Goal: Book appointment/travel/reservation

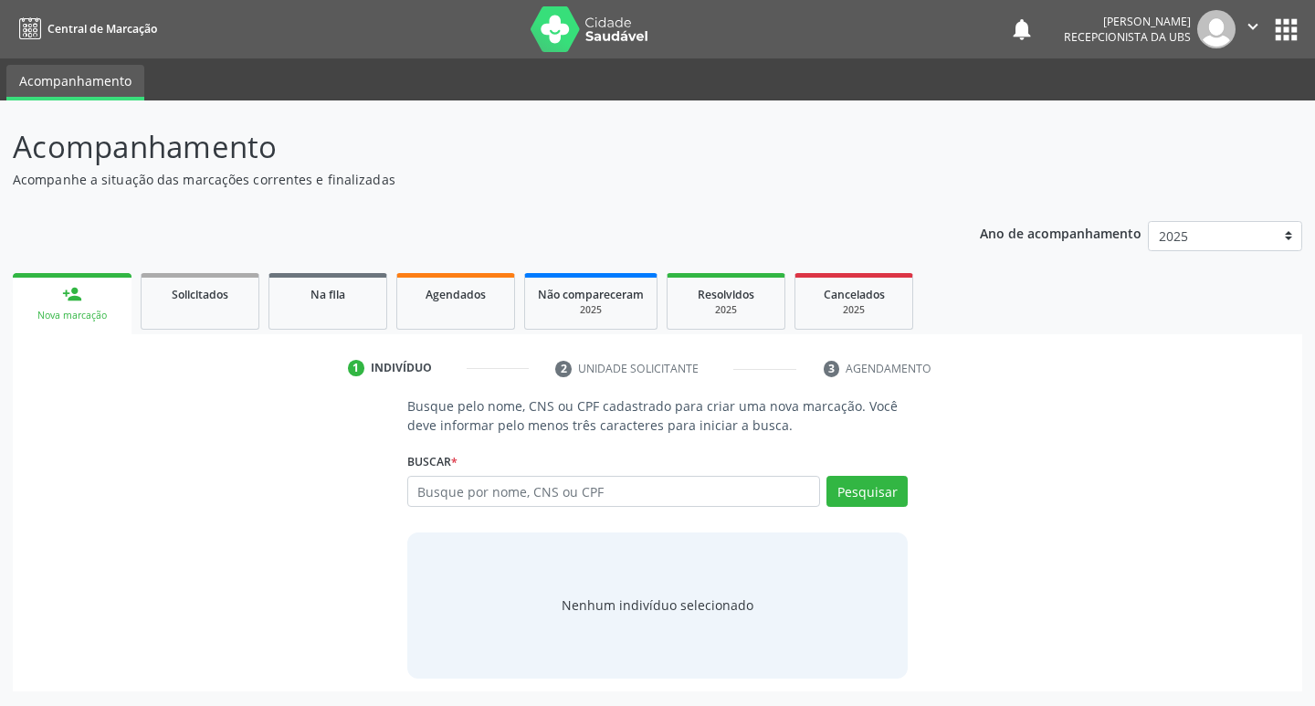
click at [721, 492] on input "text" at bounding box center [614, 491] width 414 height 31
type input "704607154711223"
click at [860, 496] on button "Pesquisar" at bounding box center [866, 491] width 81 height 31
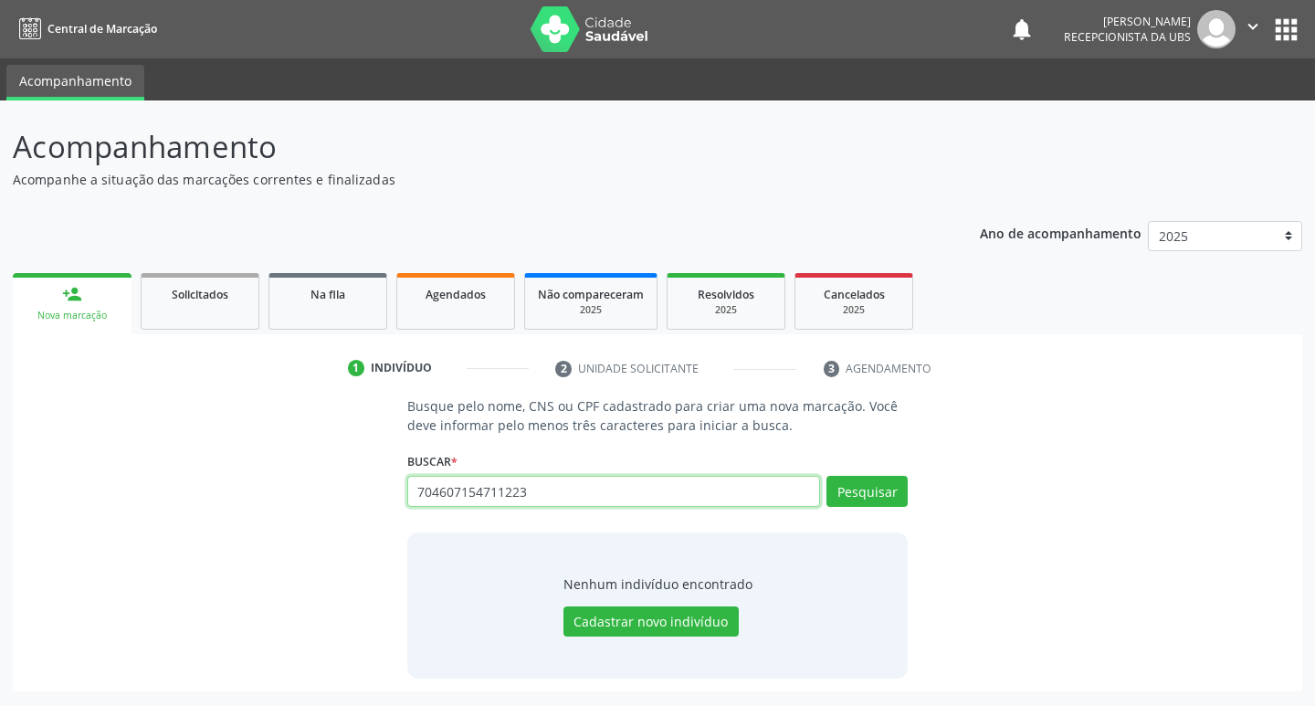
click at [536, 487] on input "704607154711223" at bounding box center [614, 491] width 414 height 31
type input "7"
paste input "159.331.694-12"
type input "159.331.694-12"
click at [833, 502] on button "Pesquisar" at bounding box center [866, 491] width 81 height 31
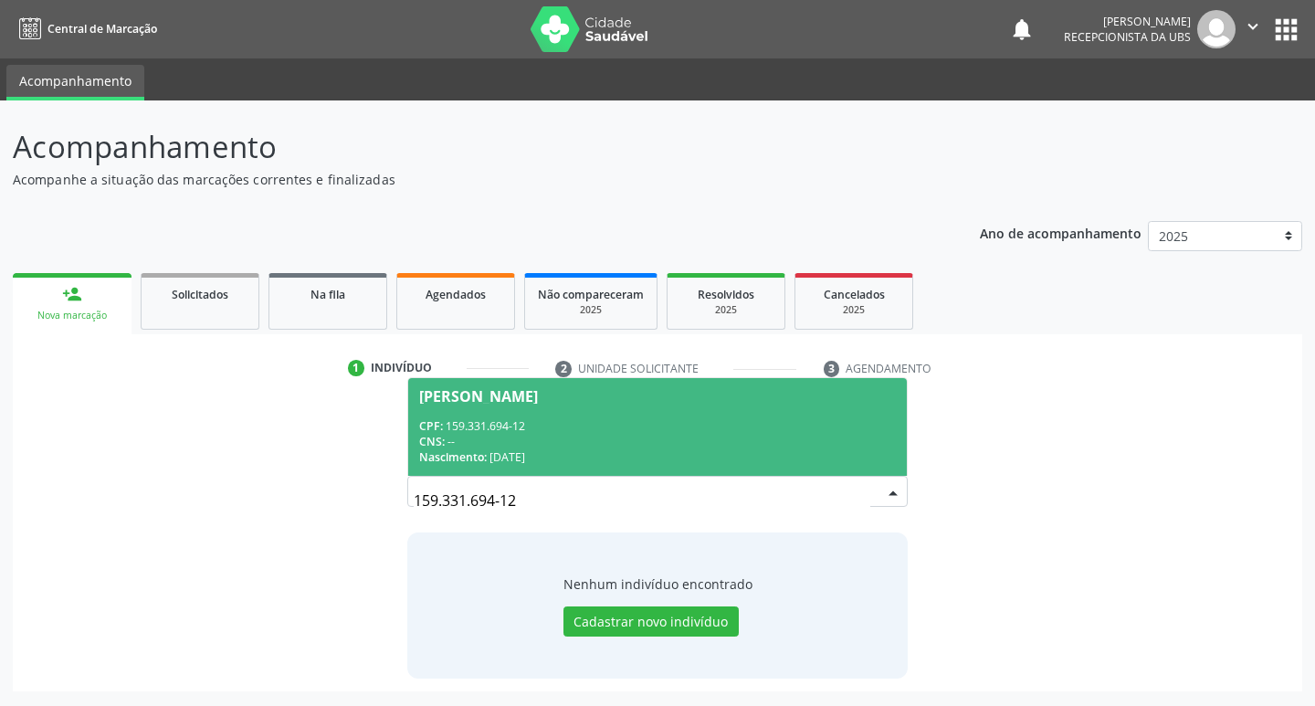
click at [607, 449] on div "Nascimento: [DATE]" at bounding box center [658, 457] width 478 height 16
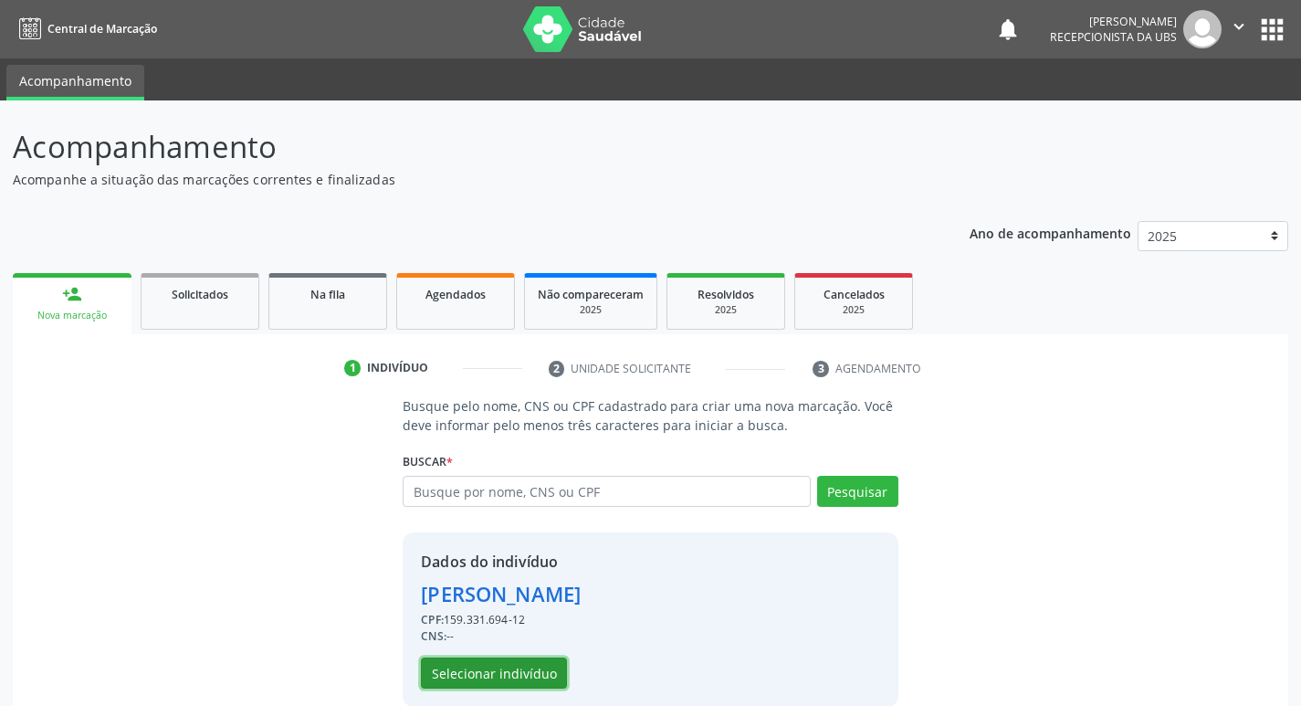
click at [519, 662] on button "Selecionar indivíduo" at bounding box center [494, 672] width 146 height 31
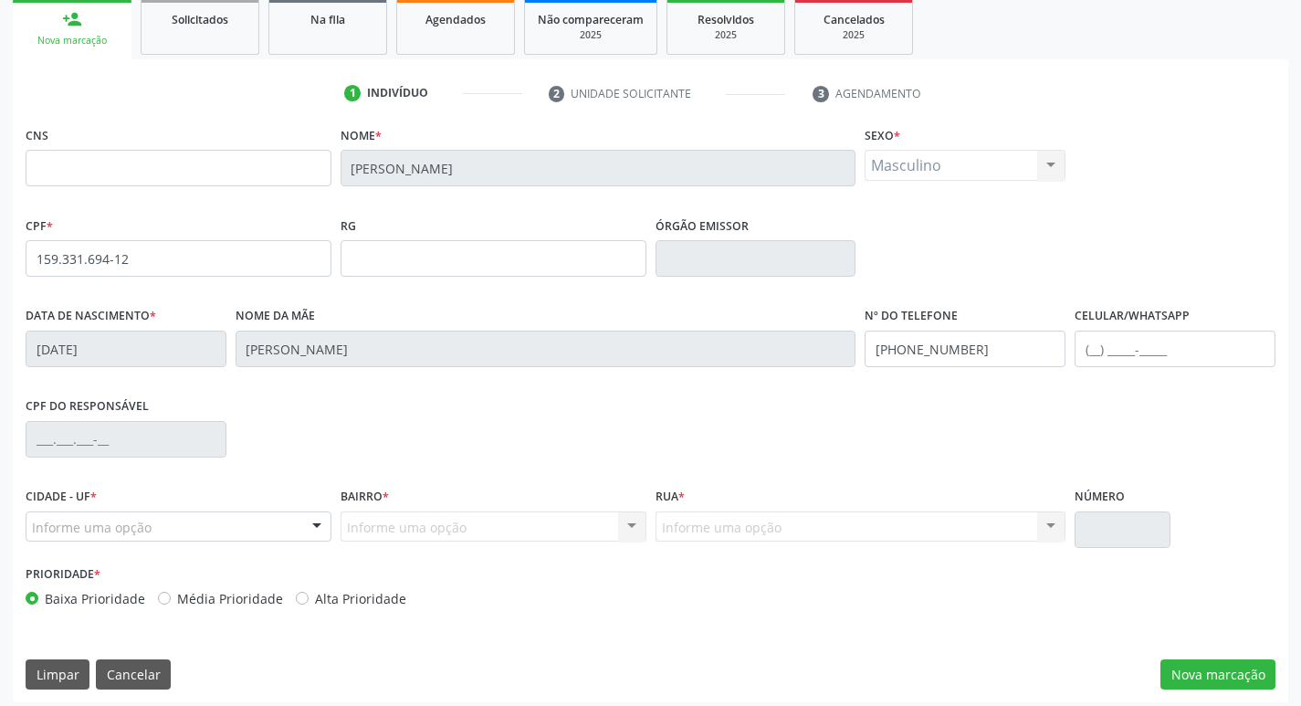
scroll to position [284, 0]
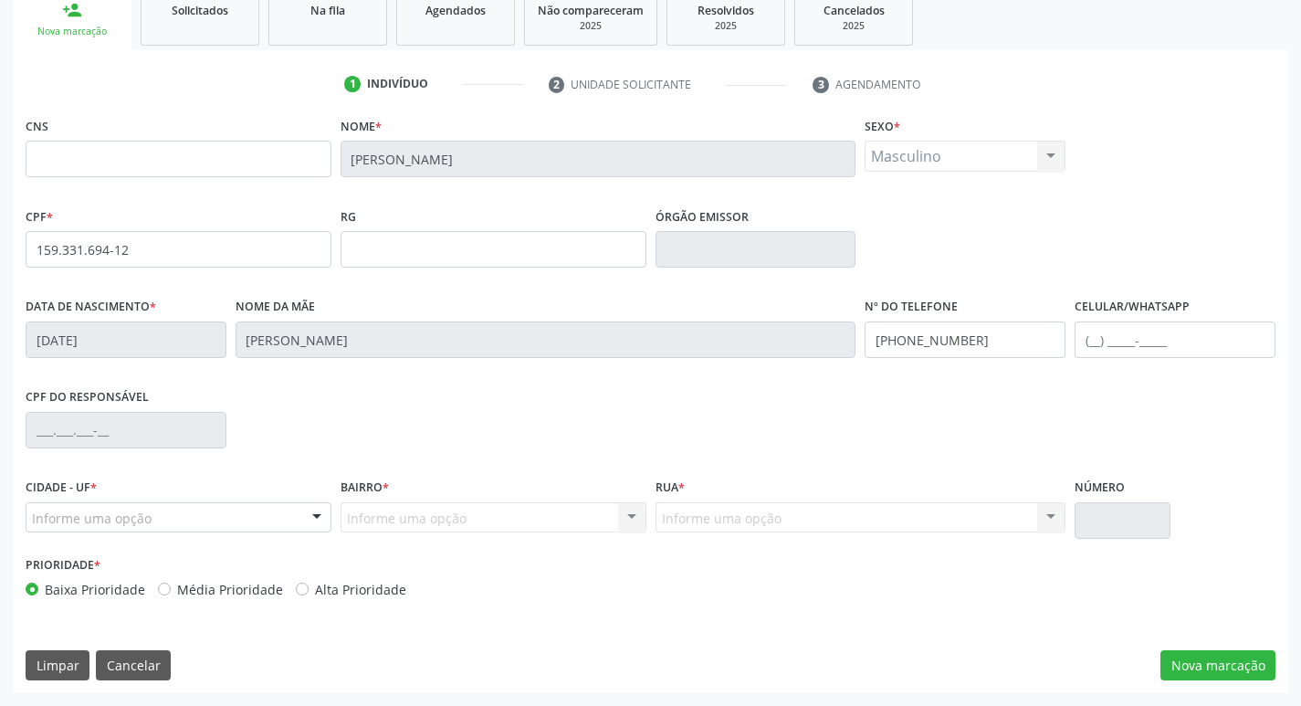
click at [268, 530] on div "Informe uma opção" at bounding box center [179, 517] width 306 height 31
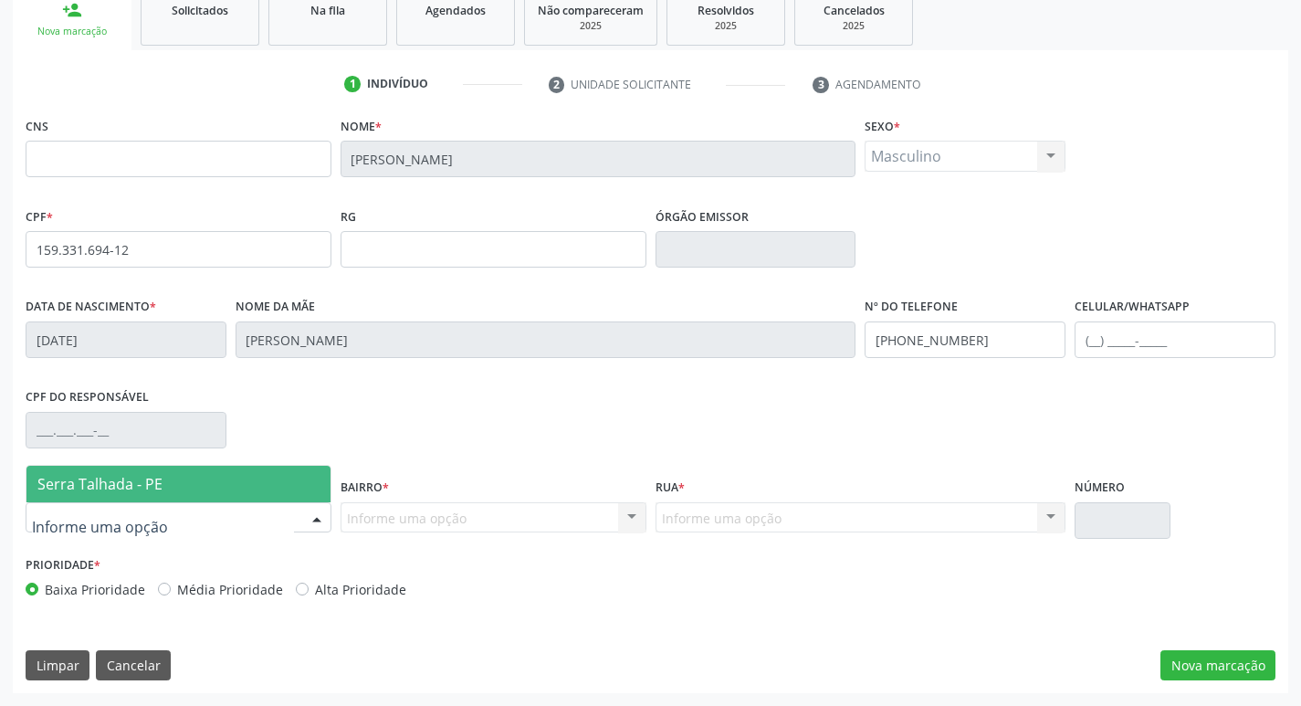
click at [264, 486] on span "Serra Talhada - PE" at bounding box center [178, 484] width 304 height 37
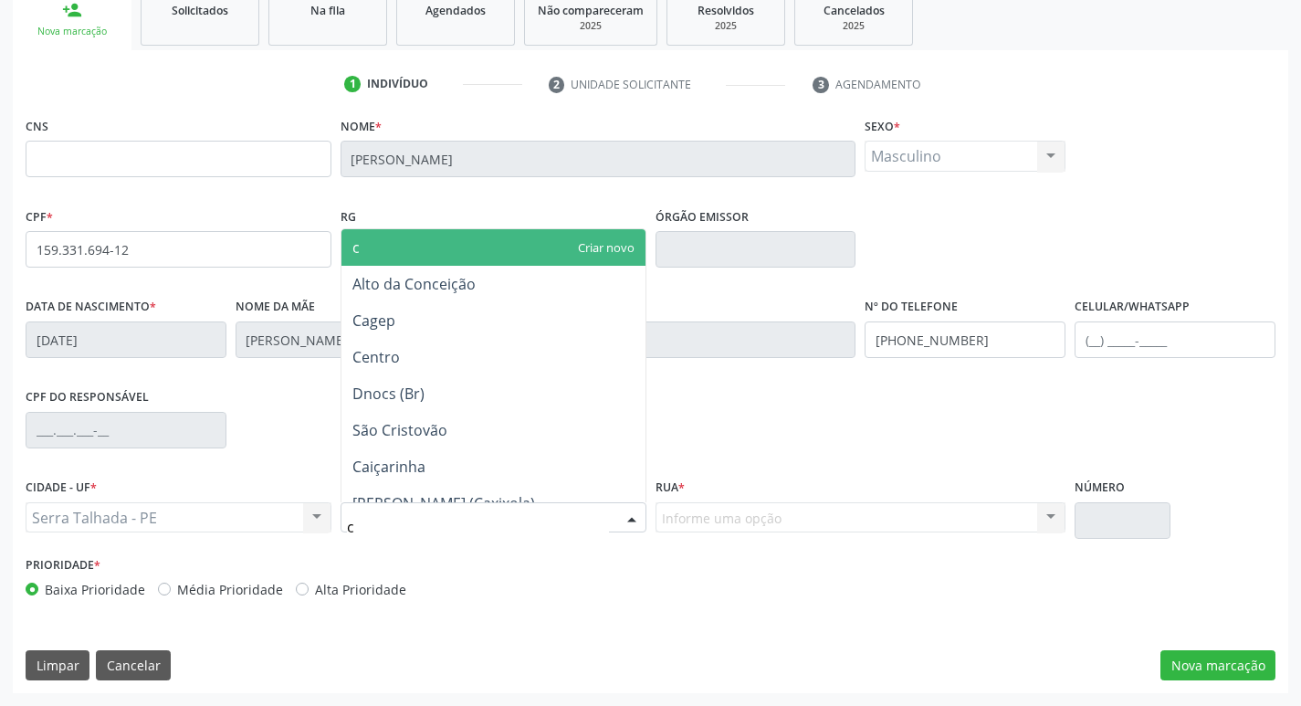
type input "co"
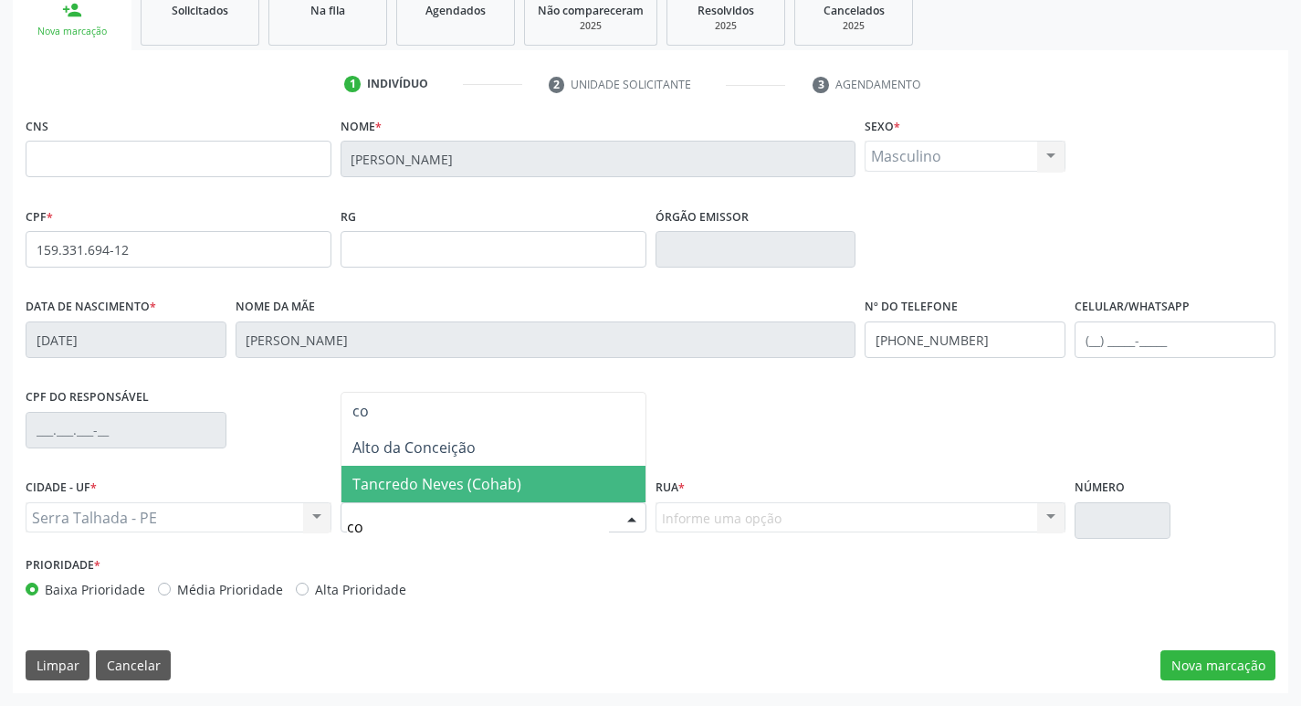
click at [451, 481] on span "Tancredo Neves (Cohab)" at bounding box center [436, 484] width 169 height 20
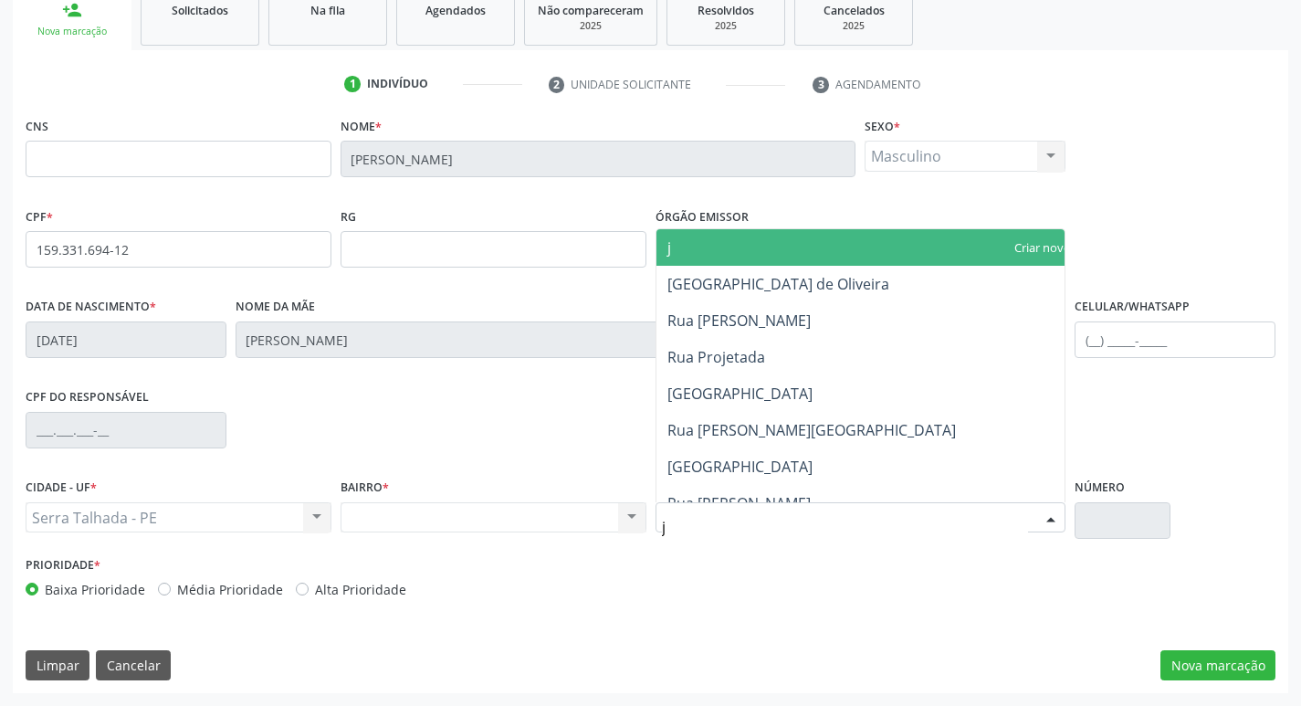
type input "jo"
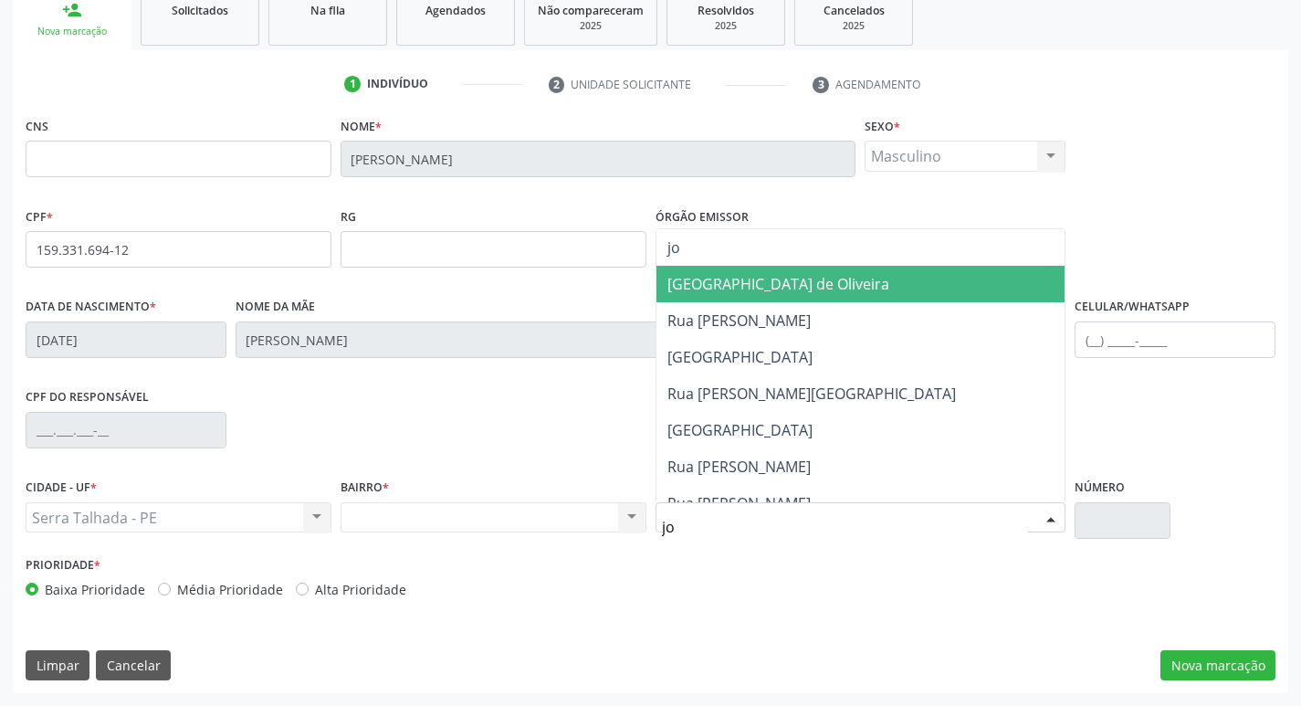
click at [827, 291] on span "[GEOGRAPHIC_DATA] de Oliveira" at bounding box center [861, 284] width 409 height 37
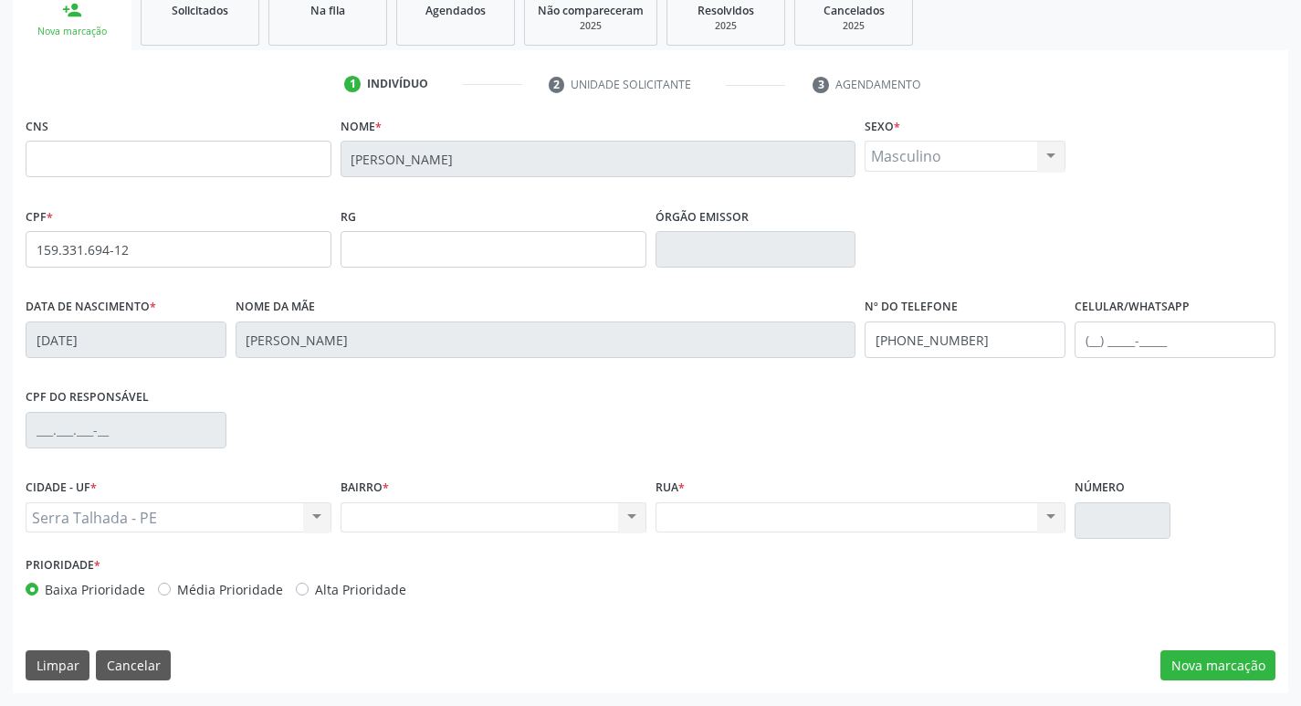
click at [1177, 644] on div "CNS Nome * [PERSON_NAME] * Masculino Masculino Feminino Nenhum resultado encont…" at bounding box center [651, 402] width 1276 height 581
click at [1188, 681] on div "CNS Nome * [PERSON_NAME] * Masculino Masculino Feminino Nenhum resultado encont…" at bounding box center [651, 402] width 1276 height 581
click at [1194, 660] on button "Nova marcação" at bounding box center [1218, 665] width 115 height 31
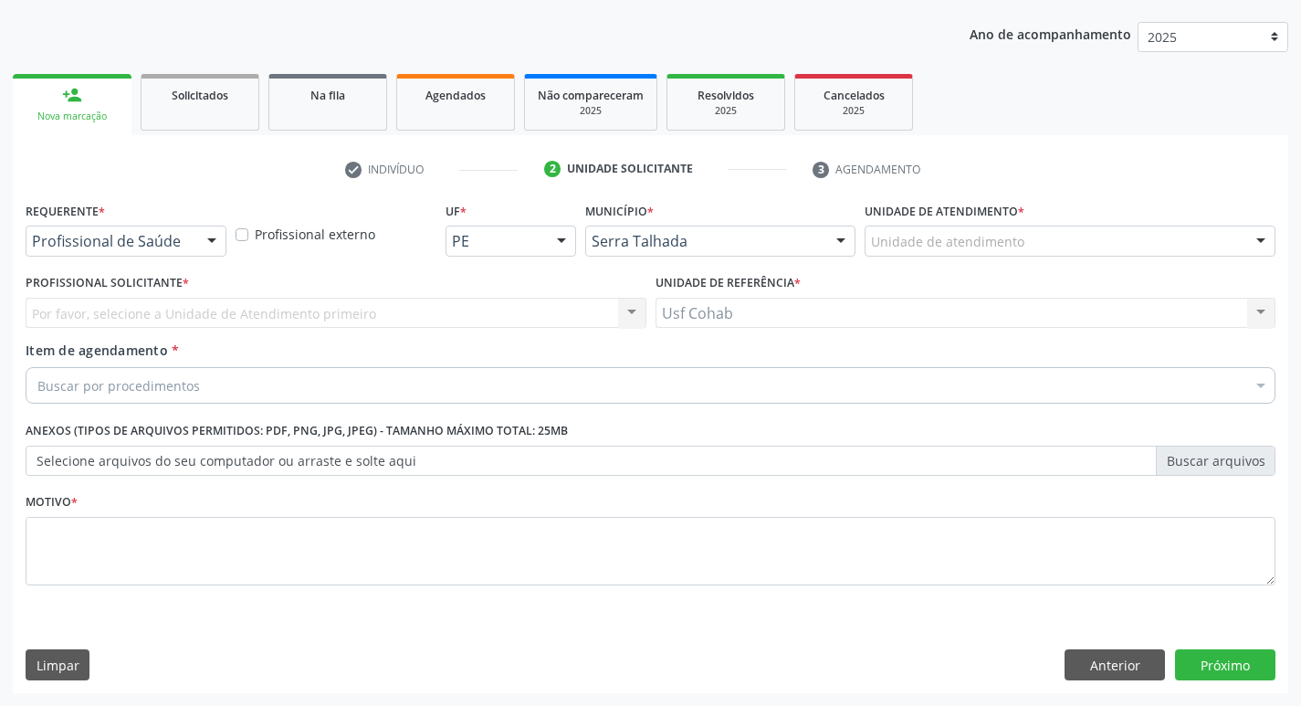
scroll to position [199, 0]
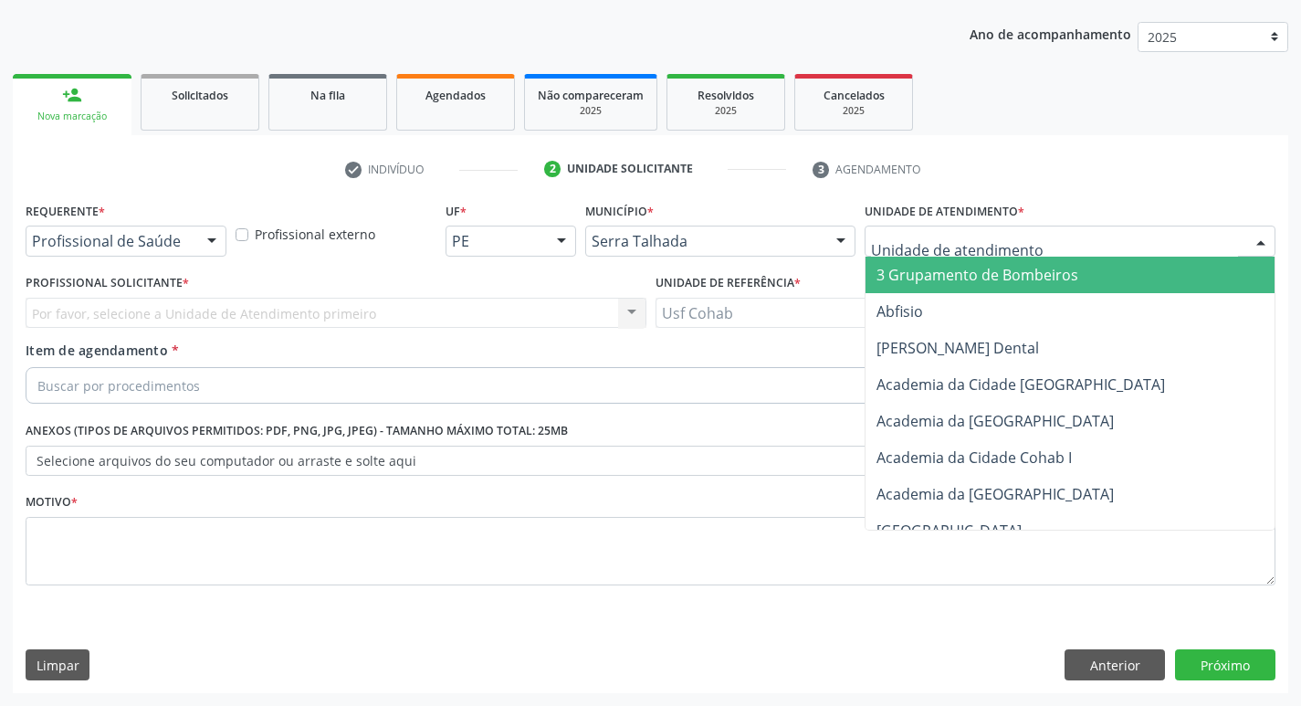
drag, startPoint x: 931, startPoint y: 253, endPoint x: 942, endPoint y: 247, distance: 13.5
click at [936, 249] on div at bounding box center [1070, 241] width 411 height 31
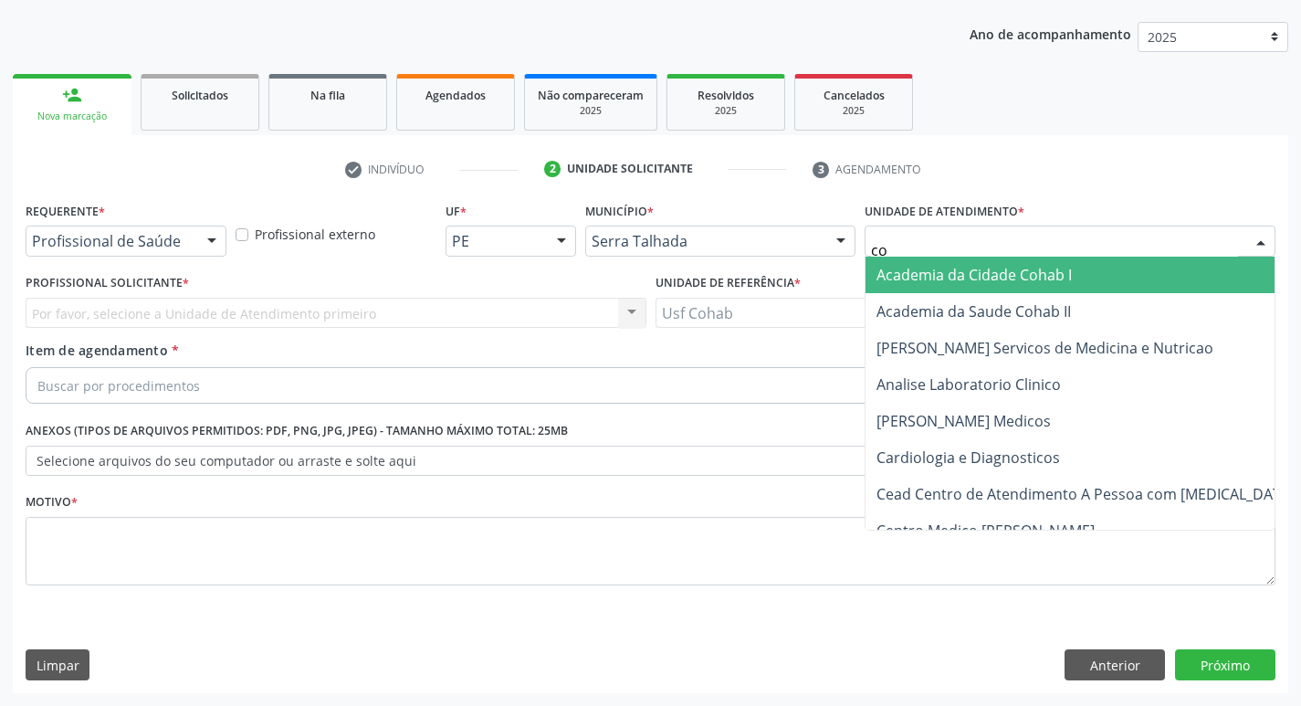
type input "coh"
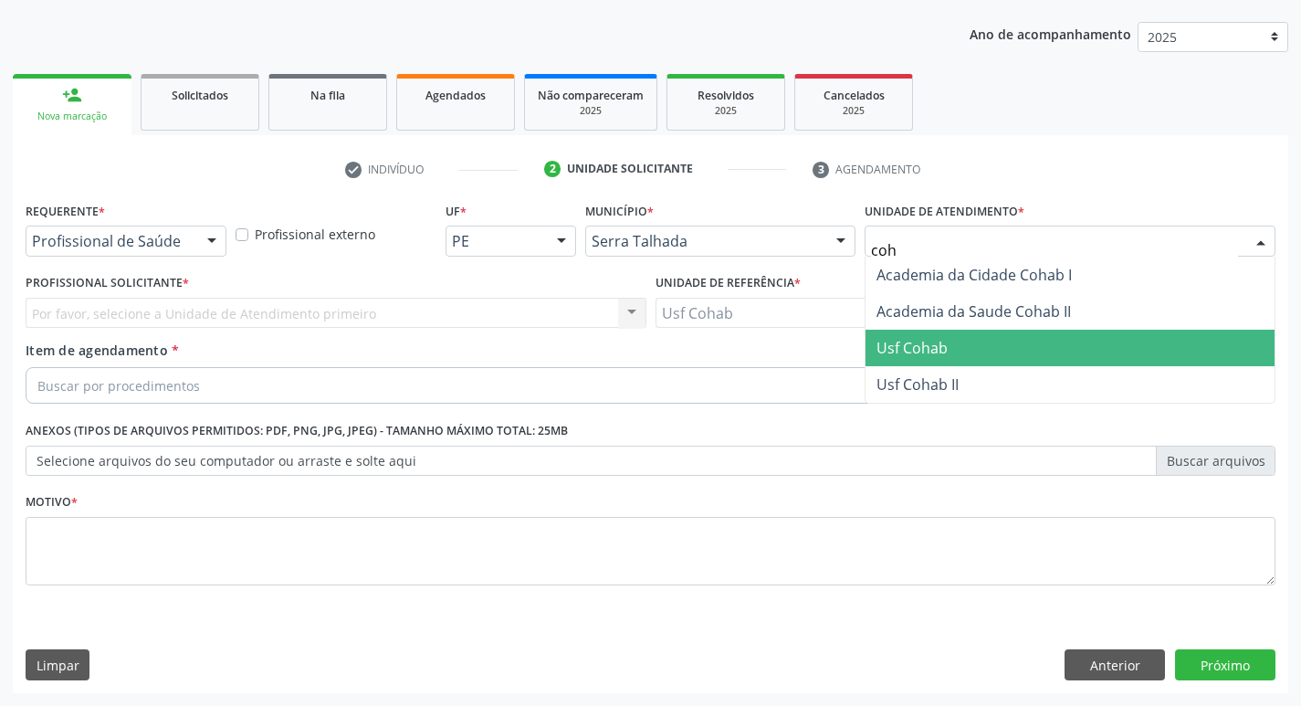
click at [918, 346] on span "Usf Cohab" at bounding box center [912, 348] width 71 height 20
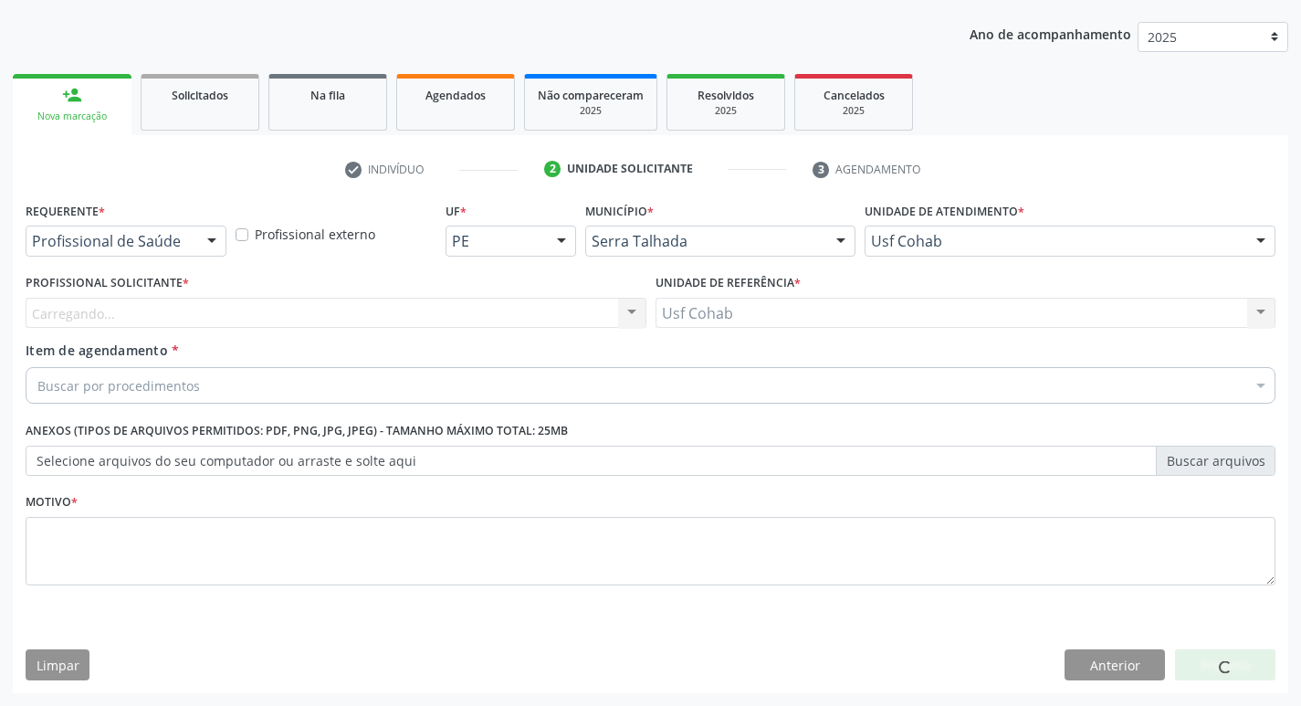
click at [539, 314] on div "Carregando... Nenhum resultado encontrado para: " " Não há nenhuma opção para s…" at bounding box center [336, 313] width 621 height 31
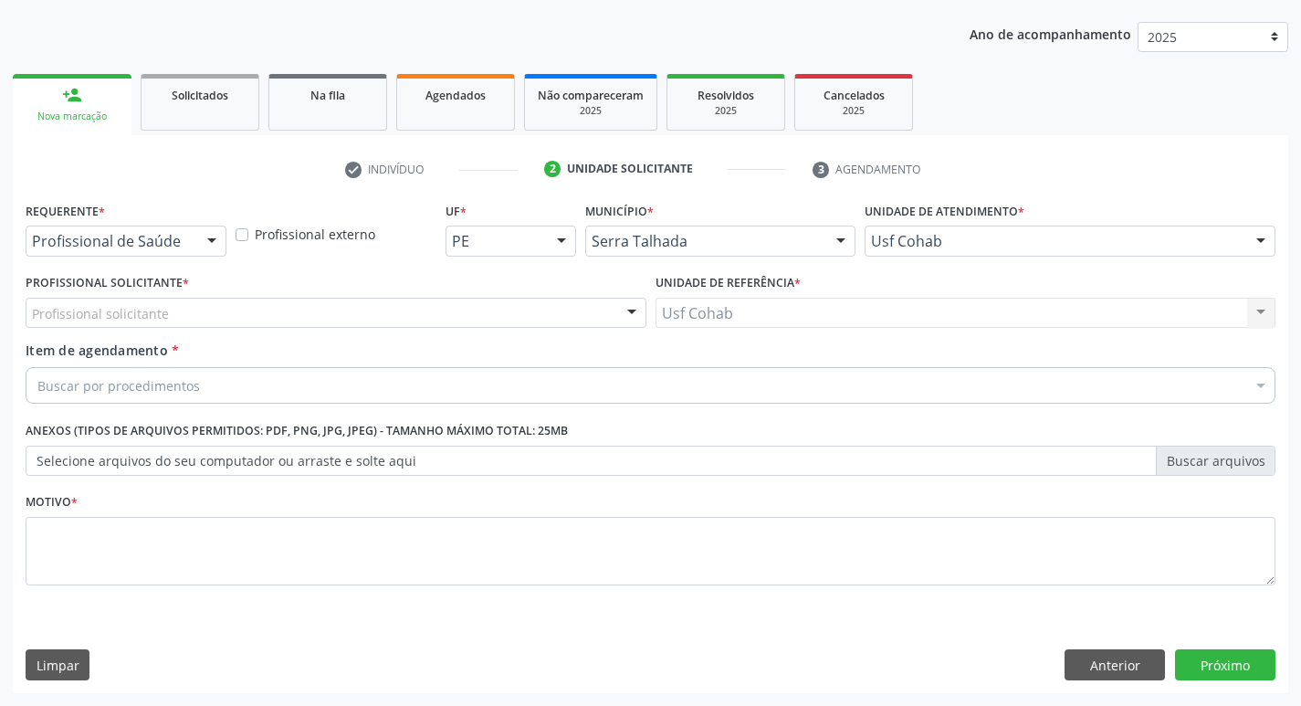
click at [538, 314] on div "Profissional solicitante" at bounding box center [336, 313] width 621 height 31
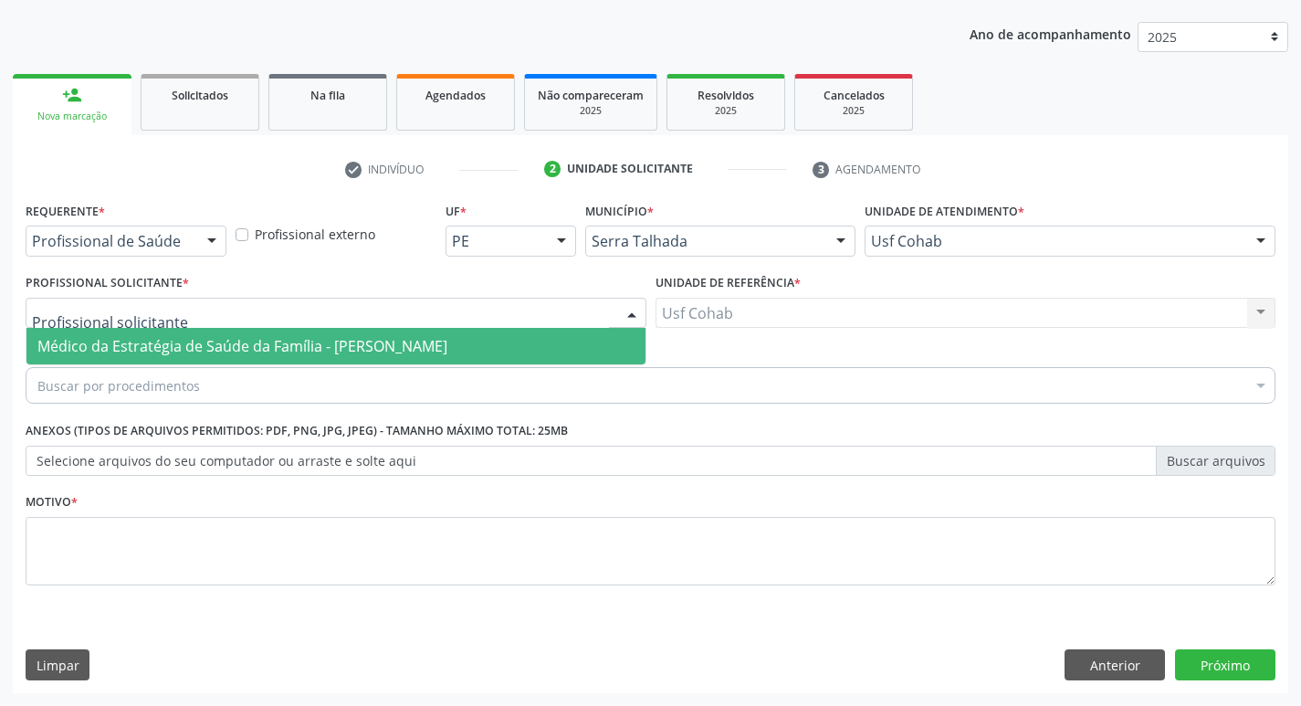
click at [534, 345] on span "Médico da Estratégia de Saúde da Família - [PERSON_NAME]" at bounding box center [335, 346] width 619 height 37
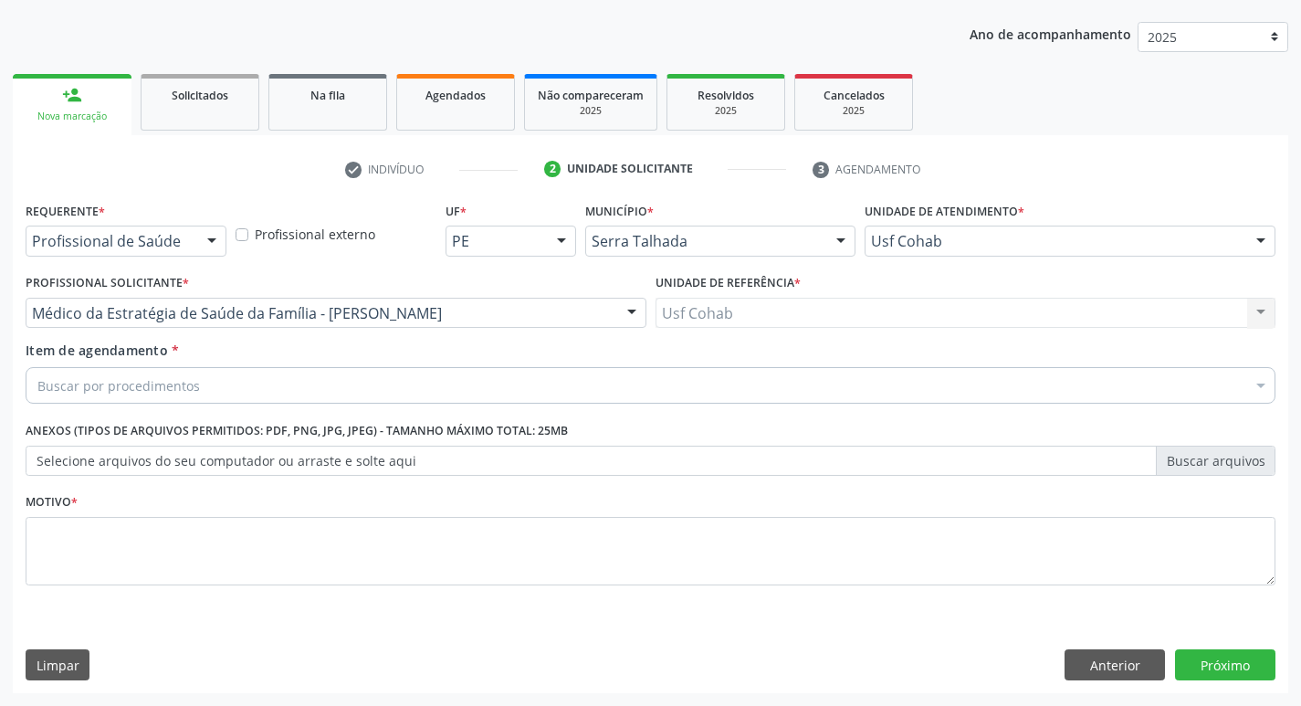
click at [160, 398] on div "Buscar por procedimentos" at bounding box center [651, 385] width 1250 height 37
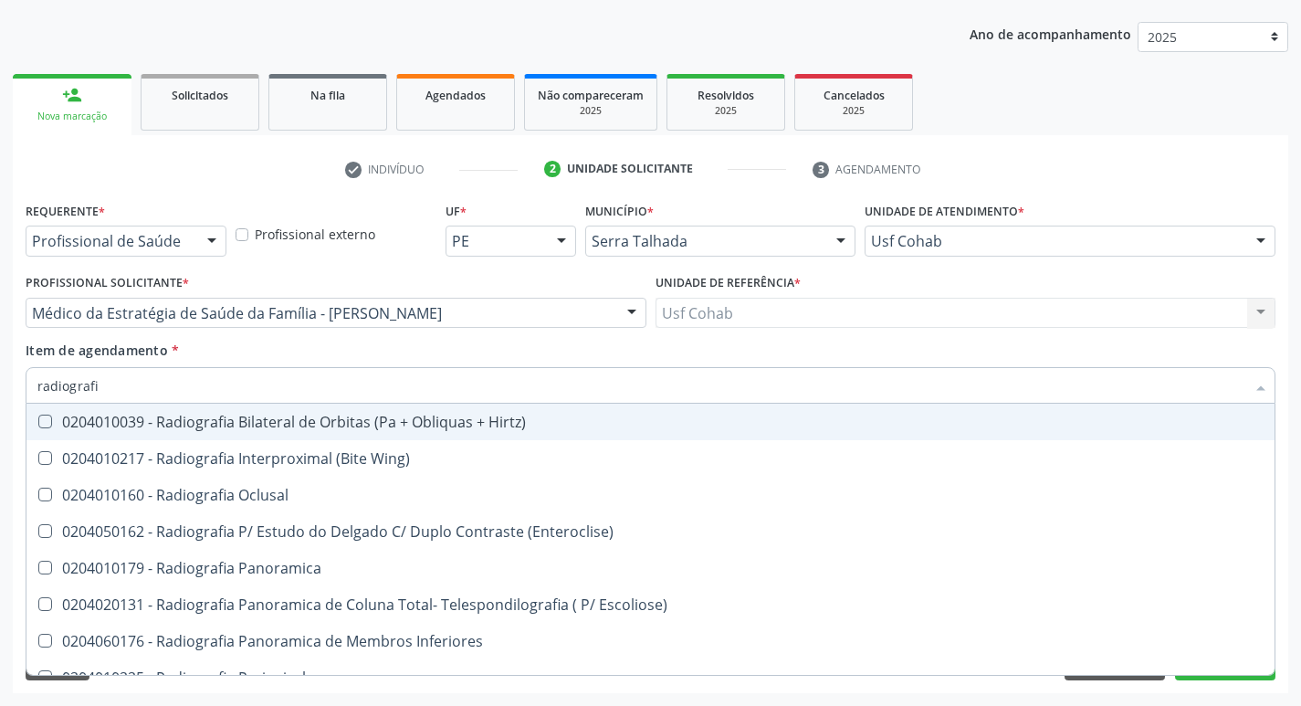
type input "radiografia"
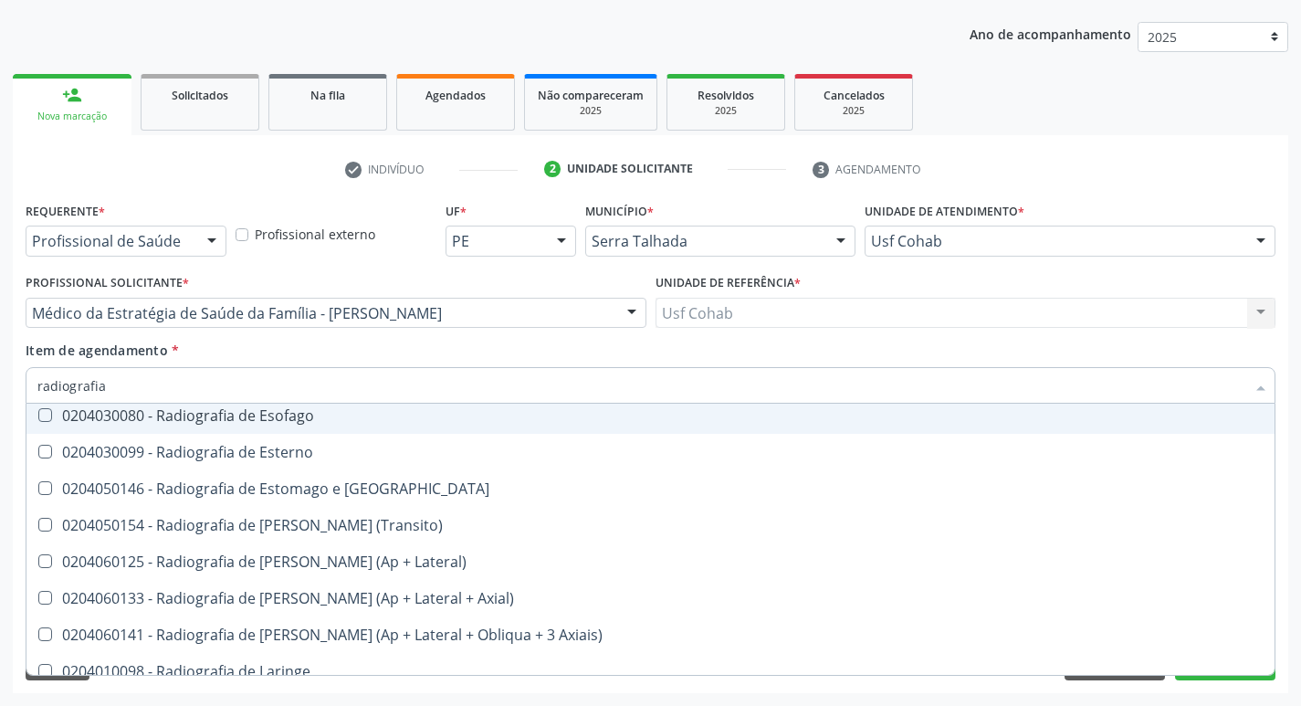
scroll to position [1644, 0]
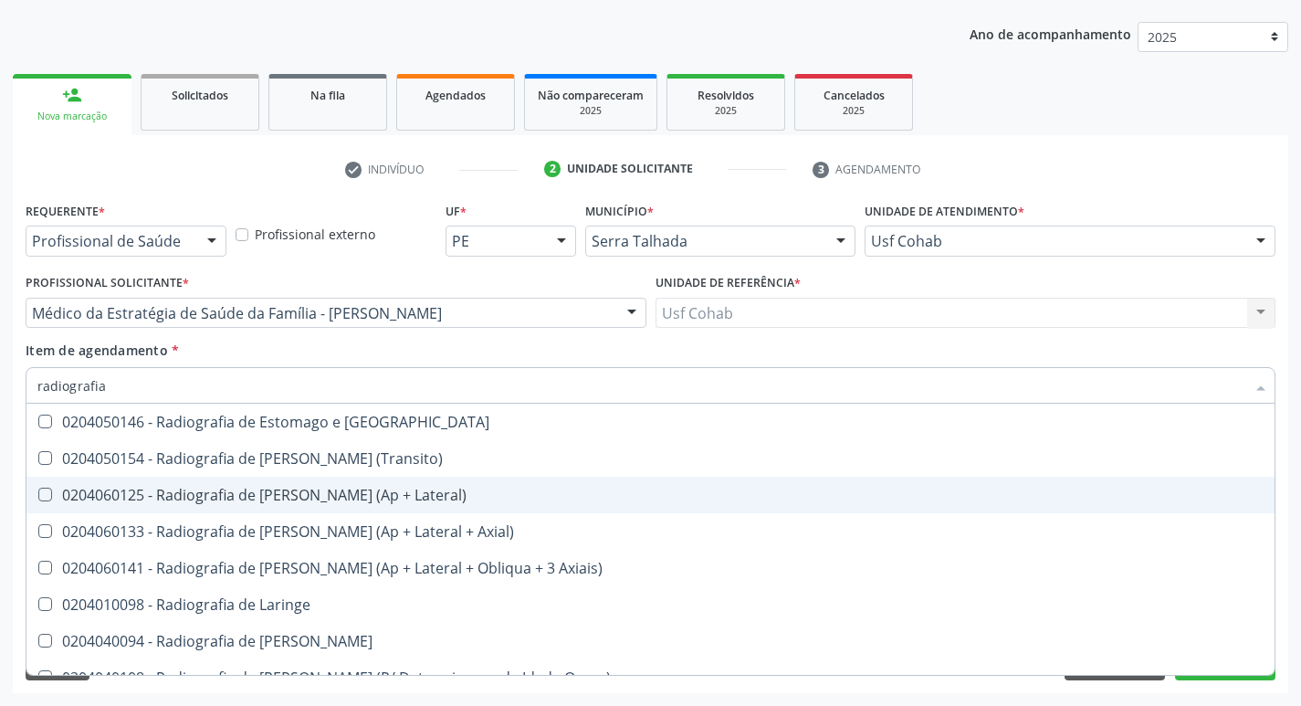
click at [326, 488] on div "0204060125 - Radiografia de [PERSON_NAME] (Ap + Lateral)" at bounding box center [650, 495] width 1226 height 15
checkbox Lateral\) "true"
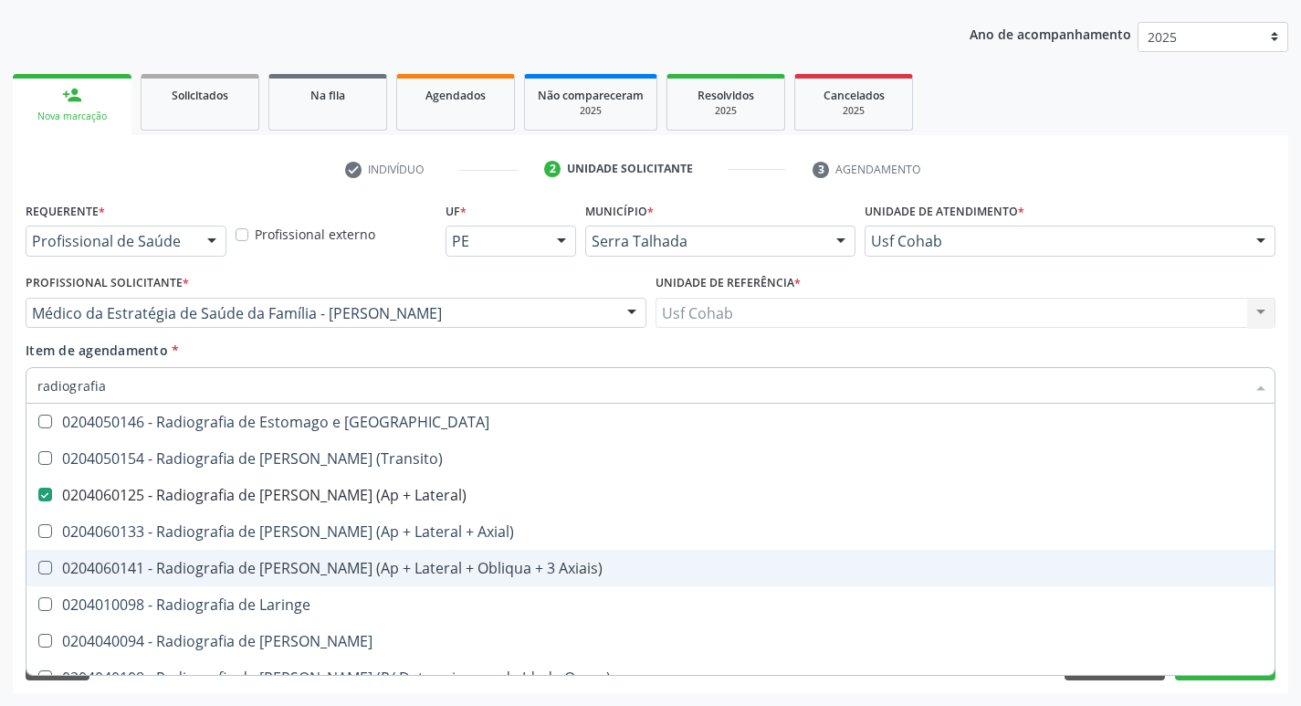
click at [354, 569] on div "0204060141 - Radiografia de [PERSON_NAME] (Ap + Lateral + Obliqua + 3 Axiais)" at bounding box center [650, 568] width 1226 height 15
checkbox Axiais\) "true"
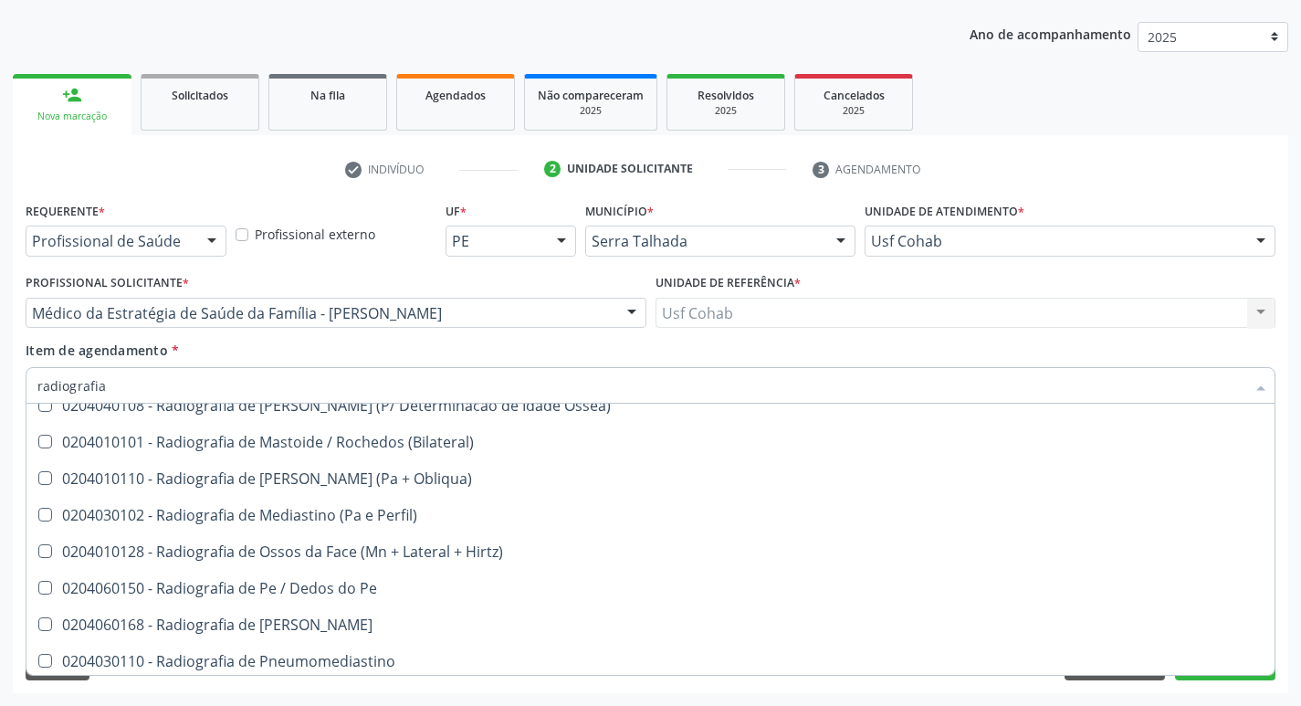
scroll to position [1918, 0]
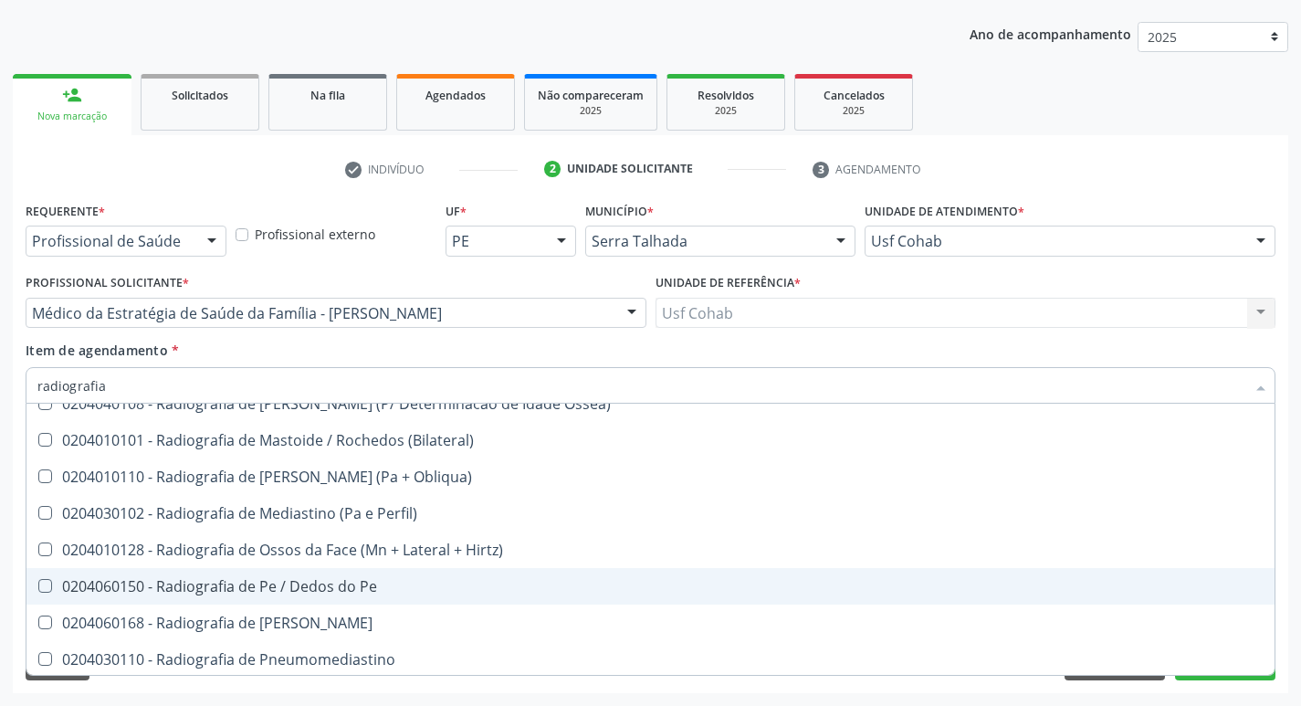
click at [317, 584] on div "0204060150 - Radiografia de Pe / Dedos do Pe" at bounding box center [650, 586] width 1226 height 15
checkbox Pe "true"
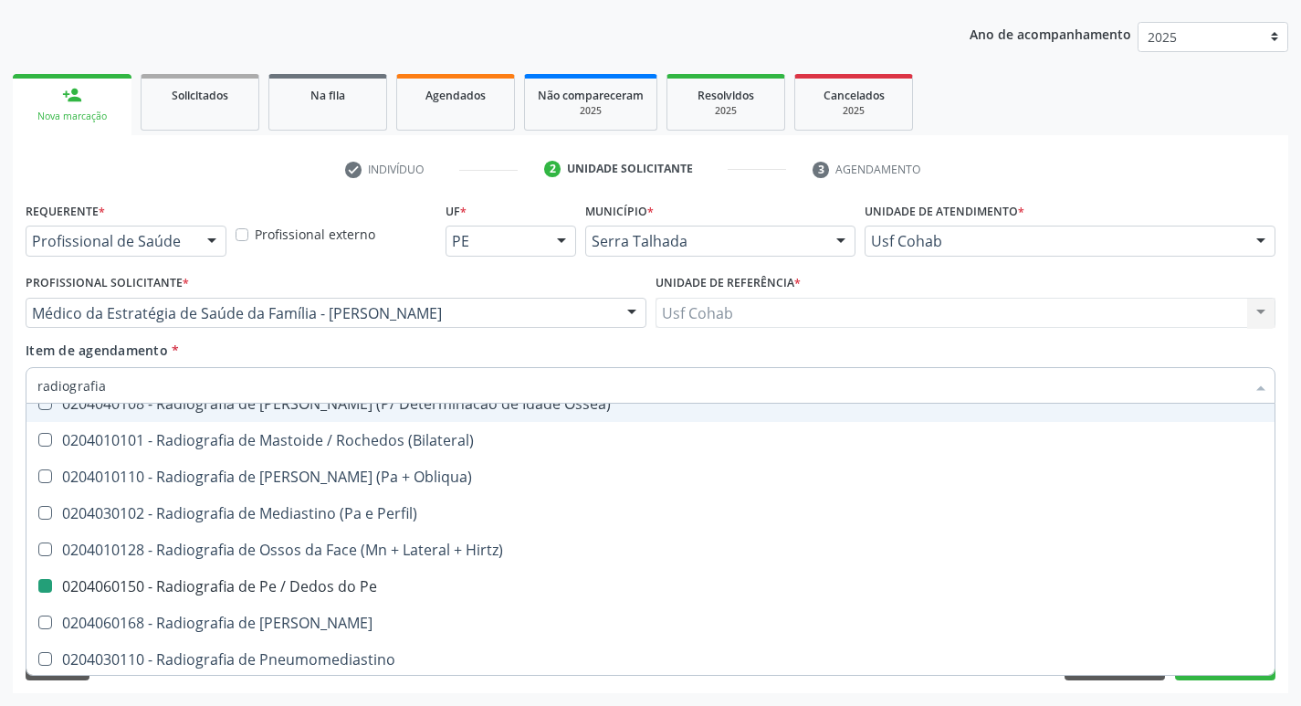
click at [0, 315] on div "Acompanhamento Acompanhe a situação das marcações correntes e finalizadas Relat…" at bounding box center [650, 303] width 1301 height 804
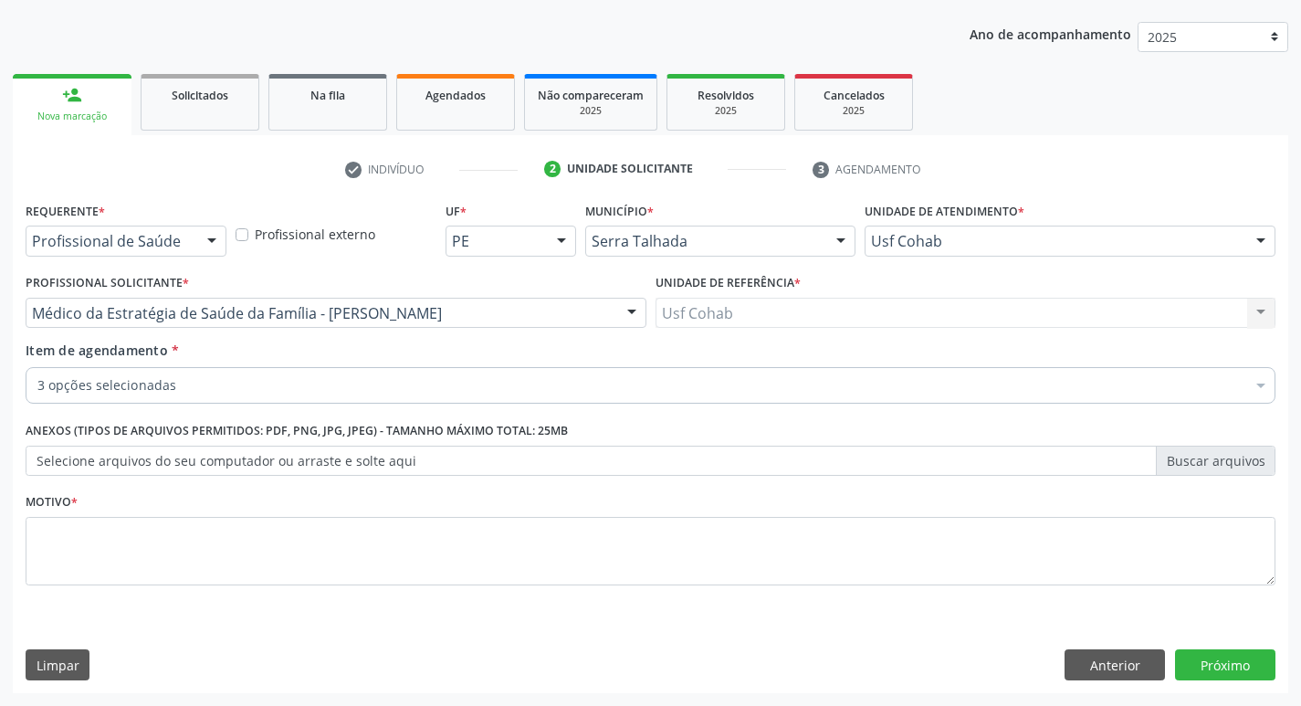
scroll to position [0, 0]
click at [1243, 668] on button "Próximo" at bounding box center [1225, 664] width 100 height 31
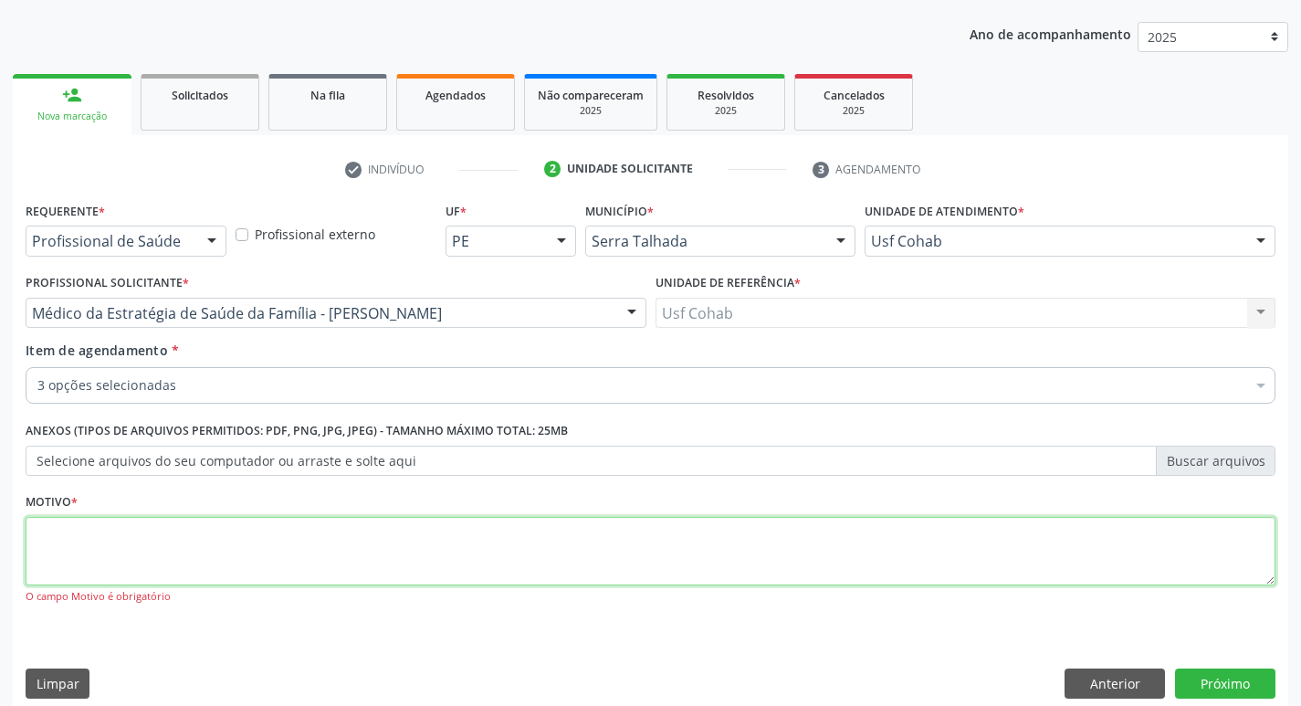
click at [389, 576] on textarea at bounding box center [651, 551] width 1250 height 69
type textarea "-"
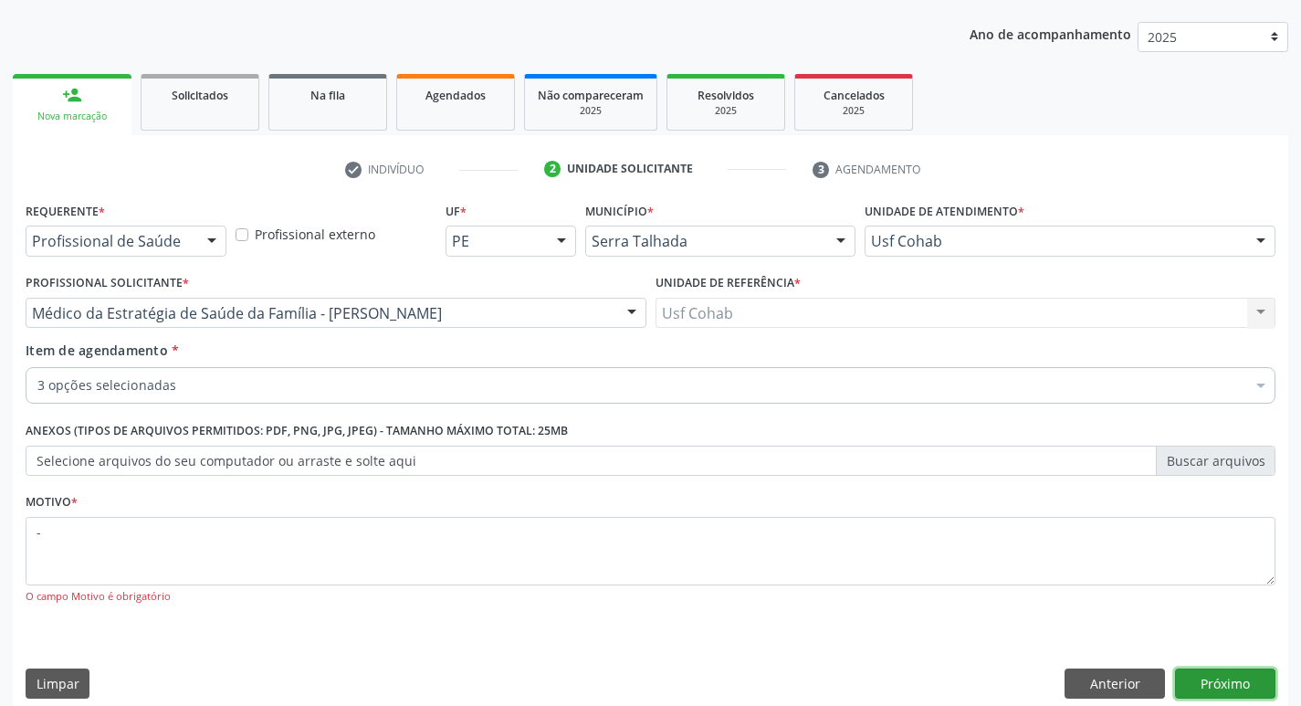
click at [1227, 678] on button "Próximo" at bounding box center [1225, 683] width 100 height 31
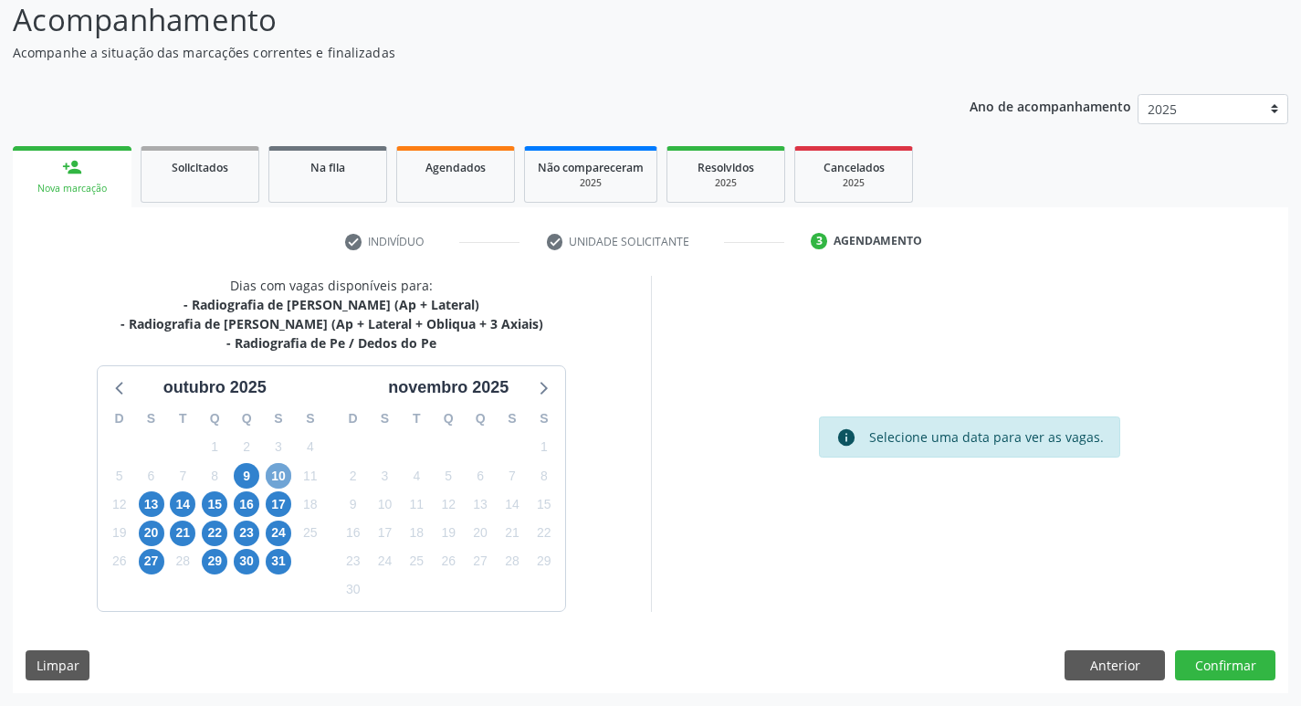
click at [278, 476] on span "10" at bounding box center [279, 476] width 26 height 26
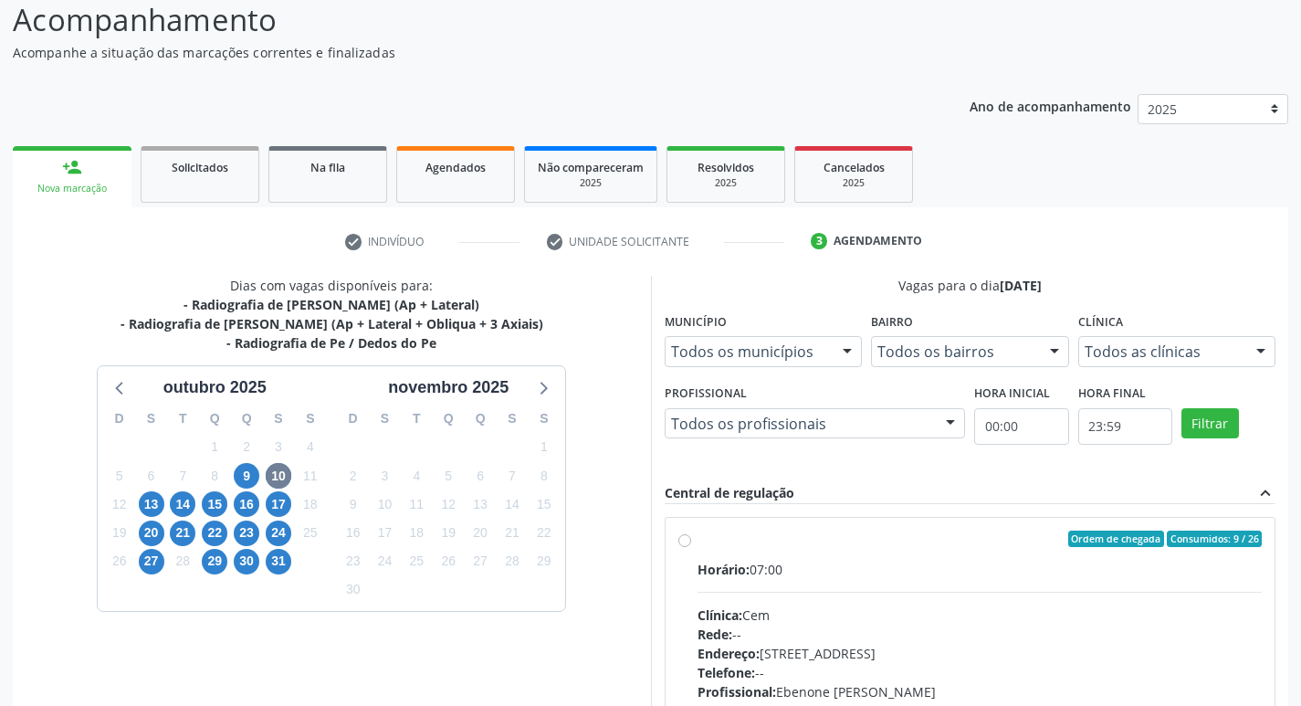
click at [965, 603] on div "Horário: 07:00 Clínica: Cem Rede: -- Endereço: [STREET_ADDRESS] Telefone: -- Pr…" at bounding box center [980, 685] width 565 height 251
click at [691, 547] on input "Ordem de chegada Consumidos: 9 / 26 Horário: 07:00 Clínica: Cem Rede: -- Endere…" at bounding box center [684, 539] width 13 height 16
radio input "true"
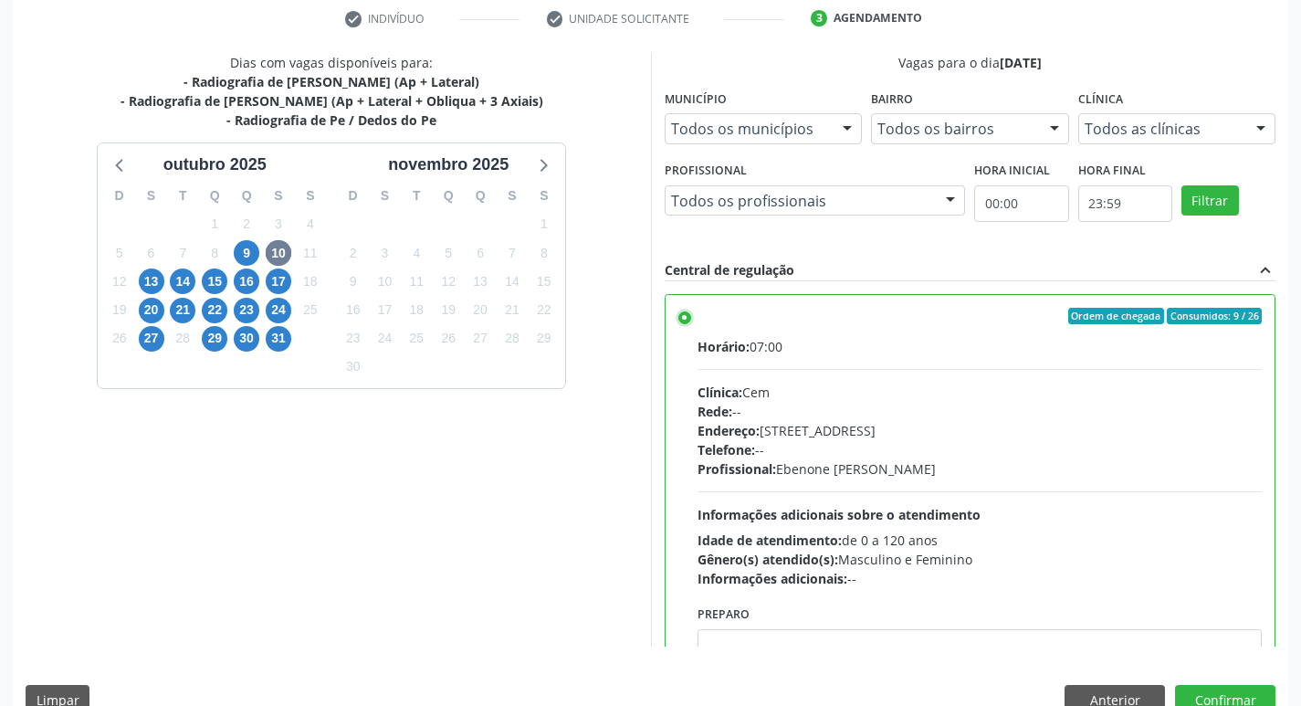
scroll to position [385, 0]
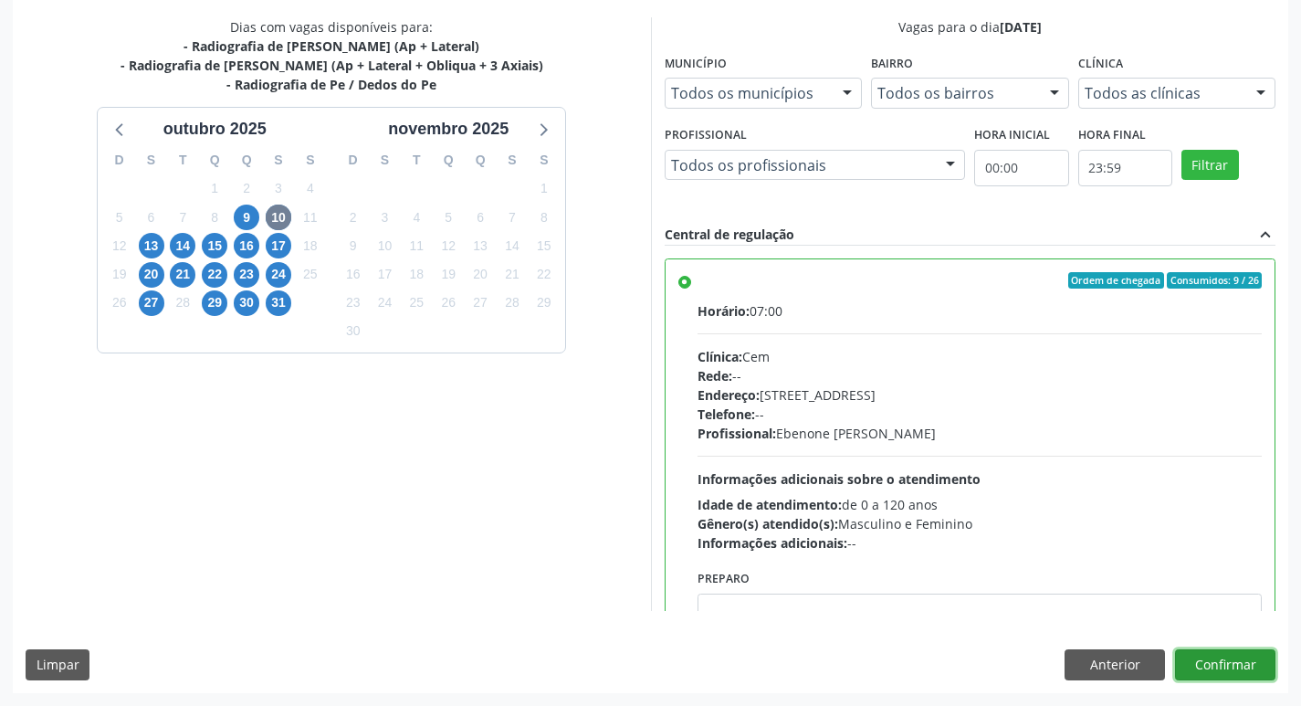
click at [1243, 665] on button "Confirmar" at bounding box center [1225, 664] width 100 height 31
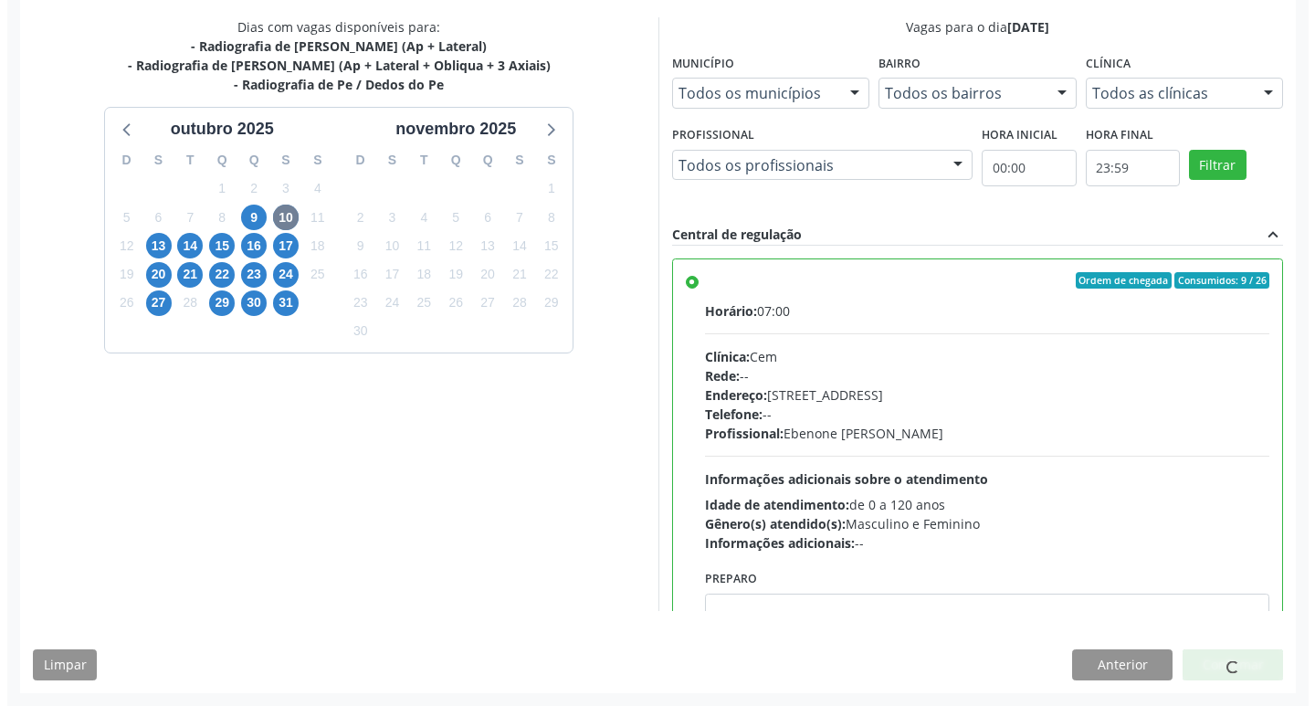
scroll to position [0, 0]
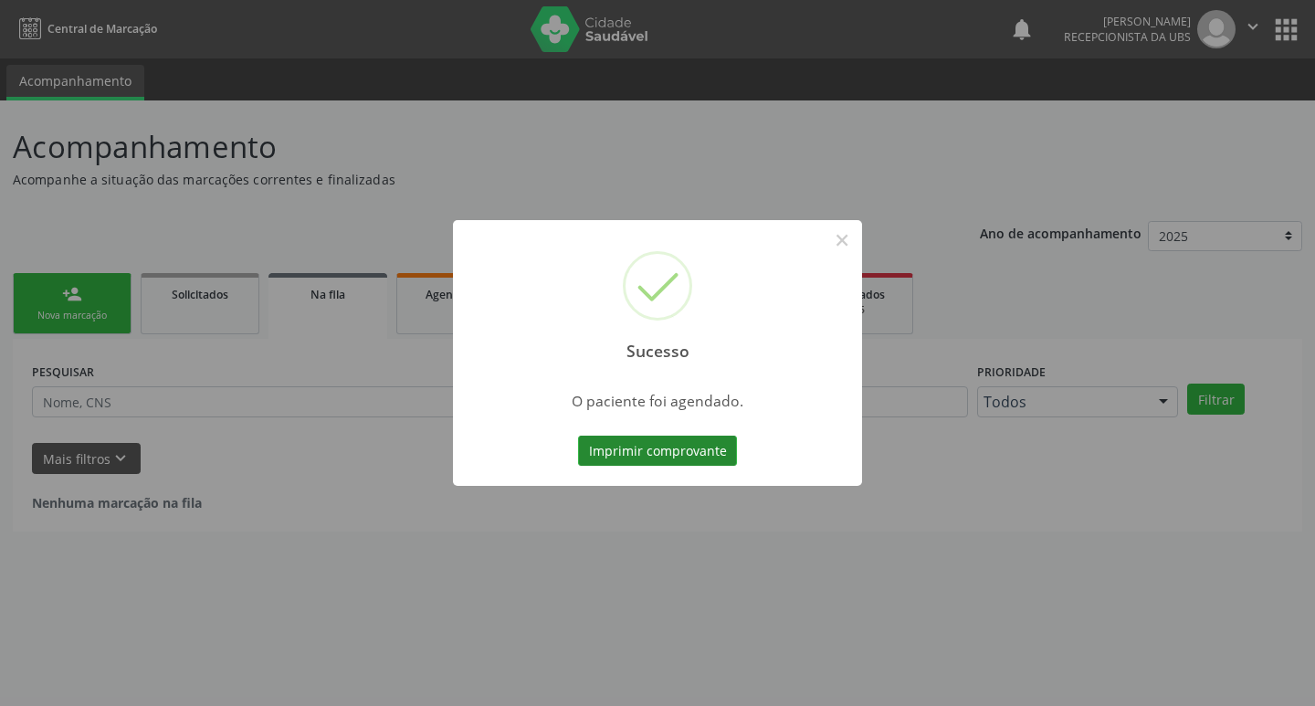
click at [610, 457] on button "Imprimir comprovante" at bounding box center [657, 451] width 159 height 31
